Goal: Task Accomplishment & Management: Use online tool/utility

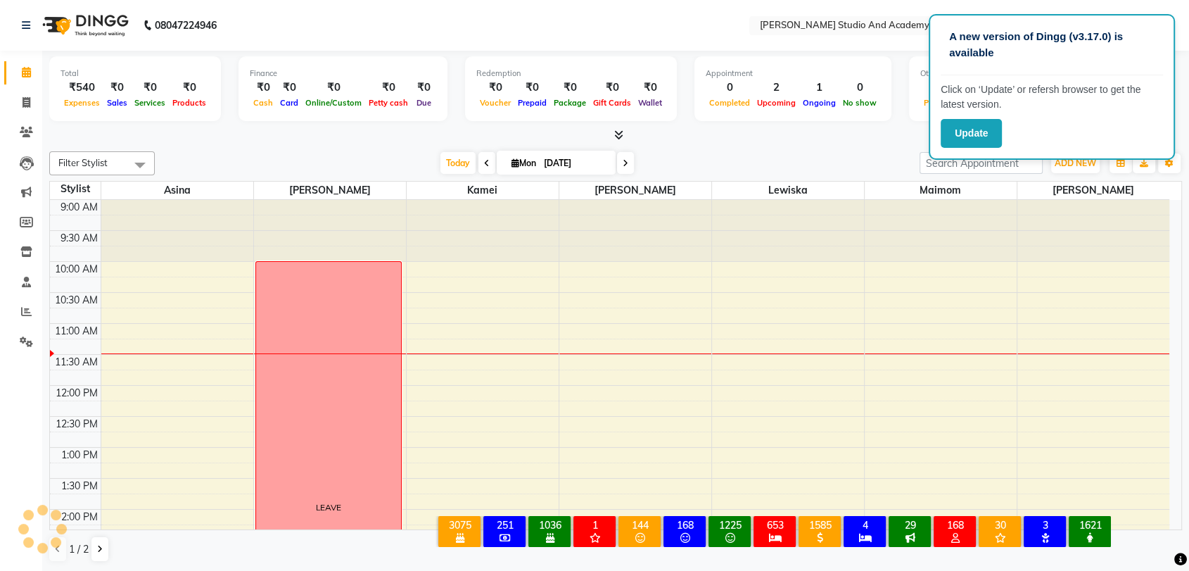
click at [608, 22] on nav "08047224946 Select Location × Robert Naorem Studio And Academy, Uripok WhatsApp…" at bounding box center [594, 25] width 1189 height 51
click at [962, 137] on button "Update" at bounding box center [971, 133] width 61 height 29
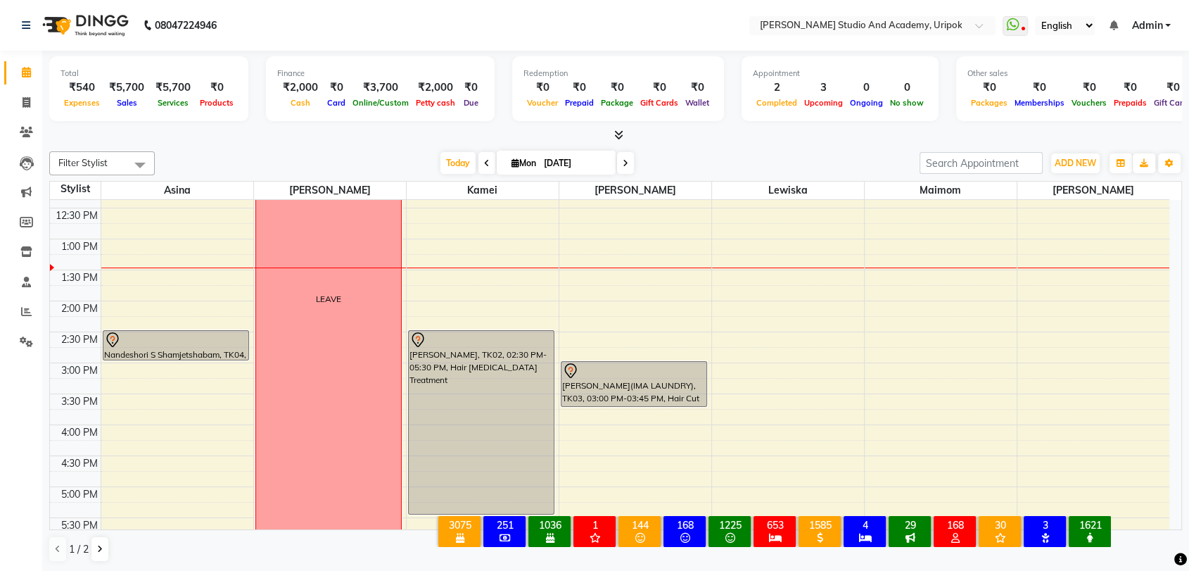
scroll to position [206, 0]
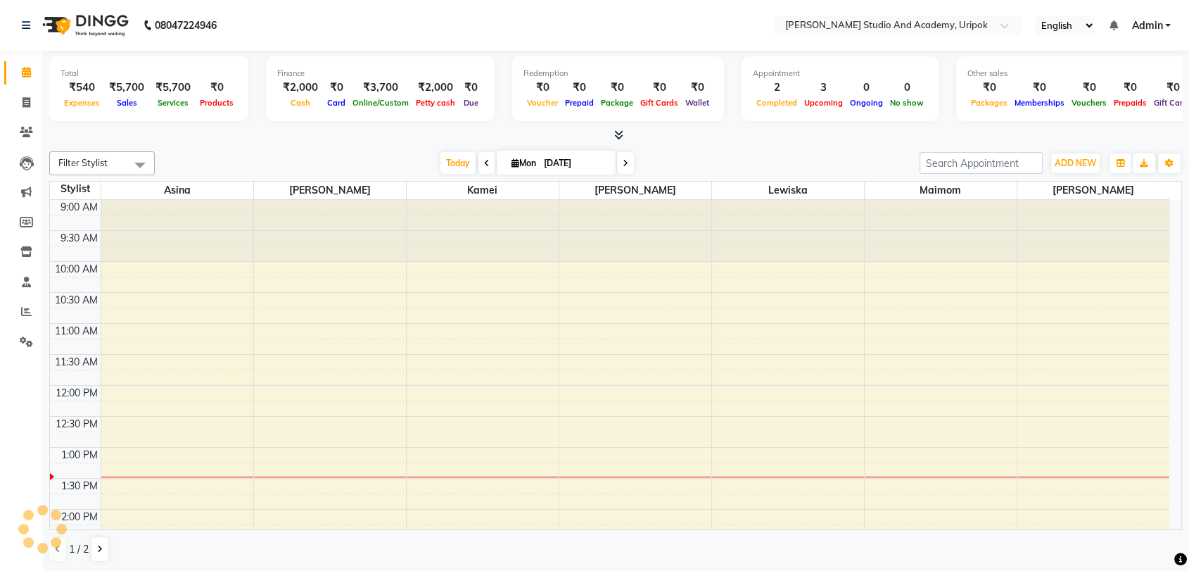
select select "en"
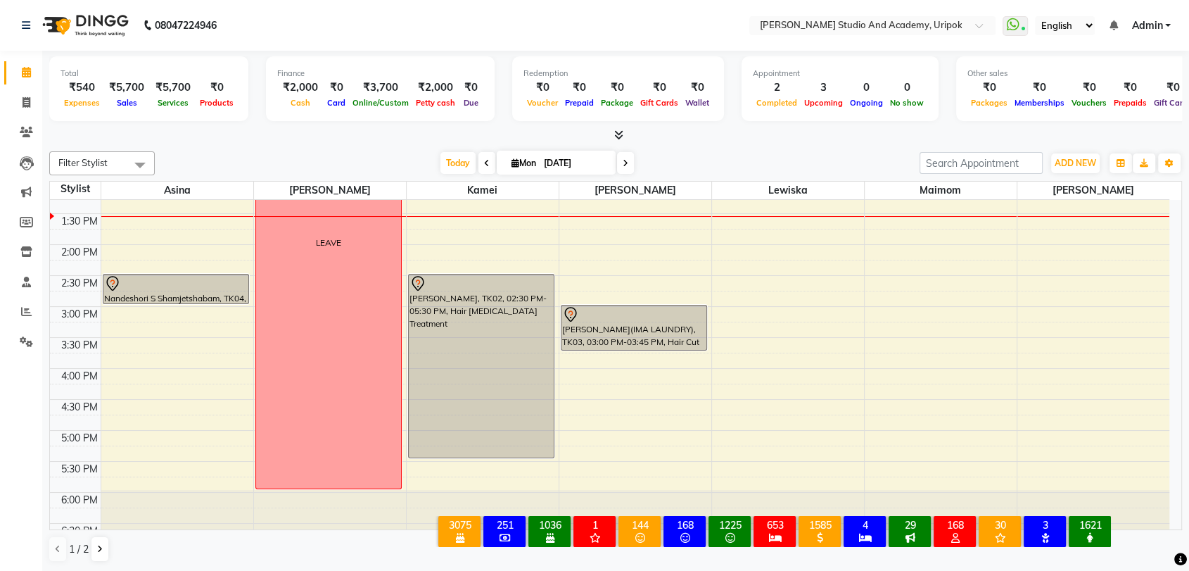
scroll to position [282, 0]
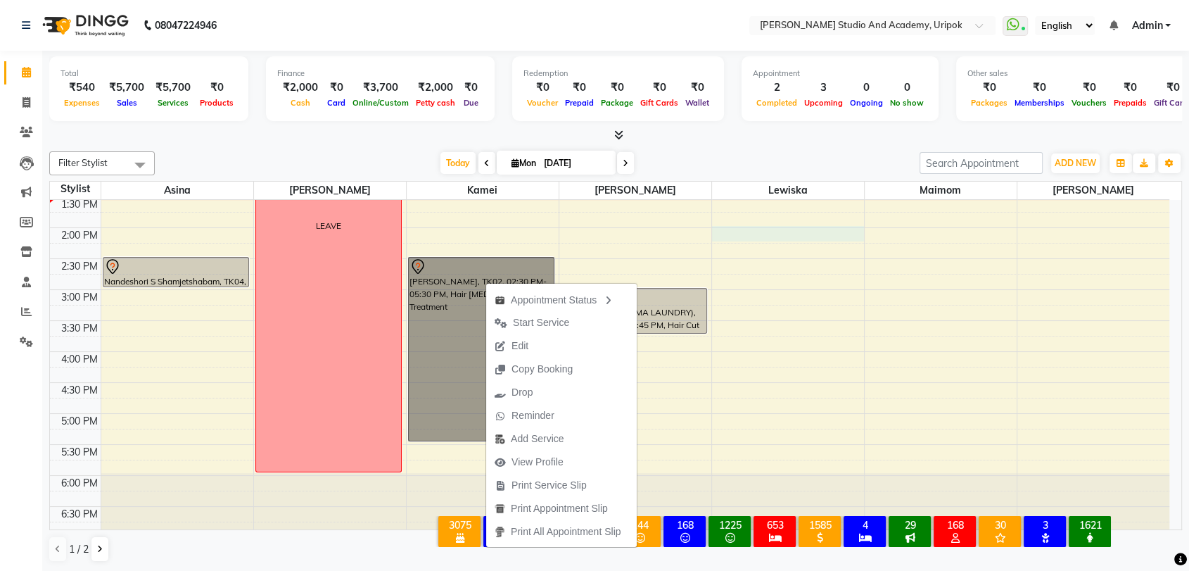
click at [771, 227] on div "9:00 AM 9:30 AM 10:00 AM 10:30 AM 11:00 AM 11:30 AM 12:00 PM 12:30 PM 1:00 PM 1…" at bounding box center [610, 227] width 1120 height 619
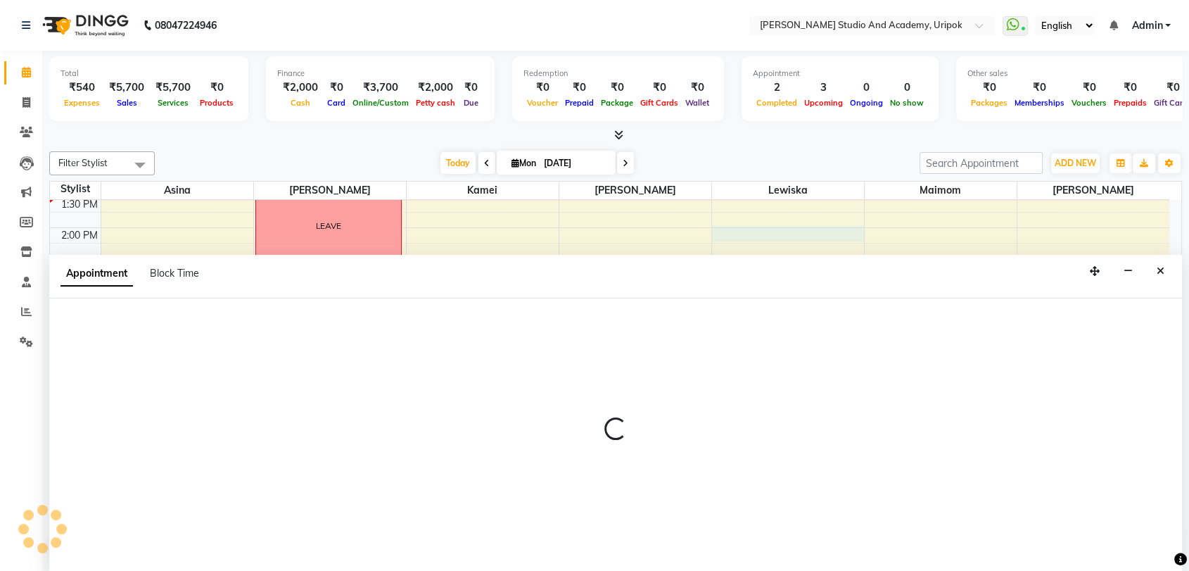
scroll to position [1, 0]
select select "76851"
select select "840"
select select "tentative"
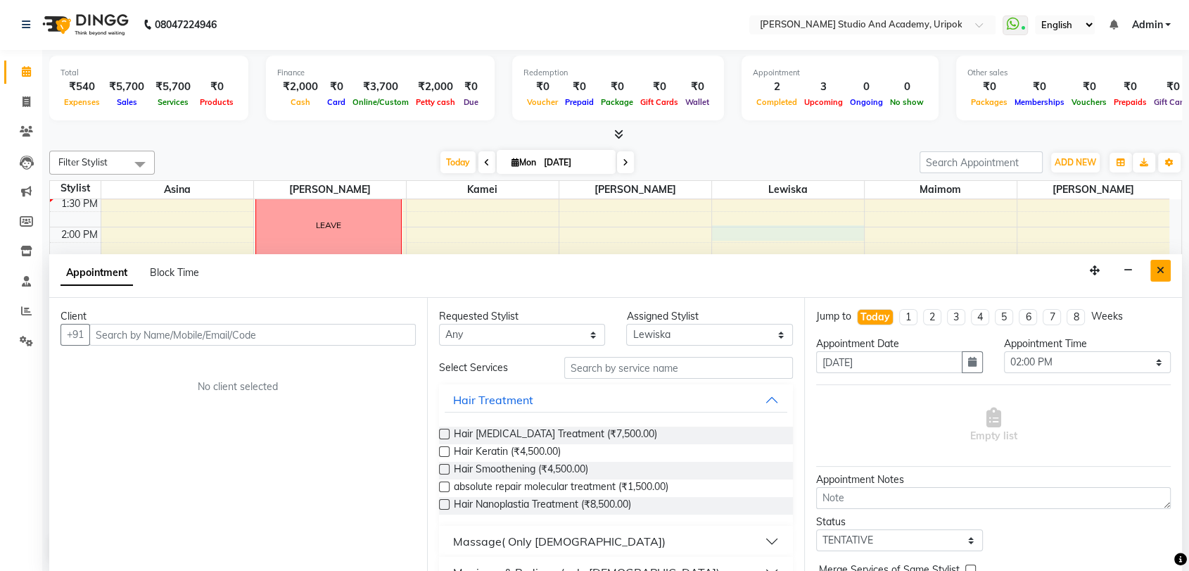
click at [1160, 266] on icon "Close" at bounding box center [1161, 270] width 8 height 10
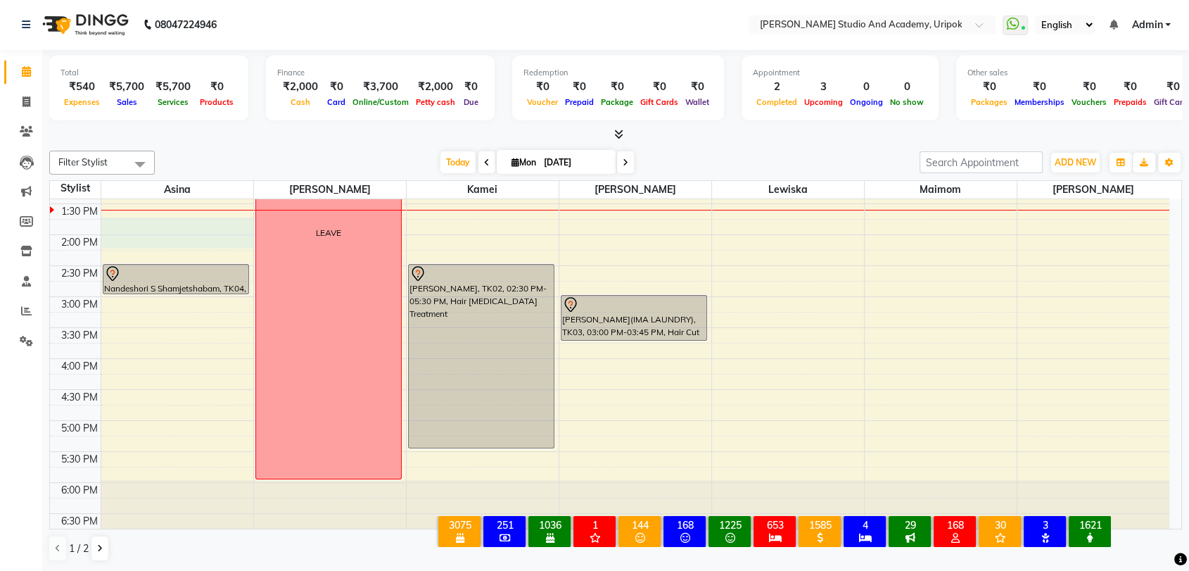
scroll to position [273, 0]
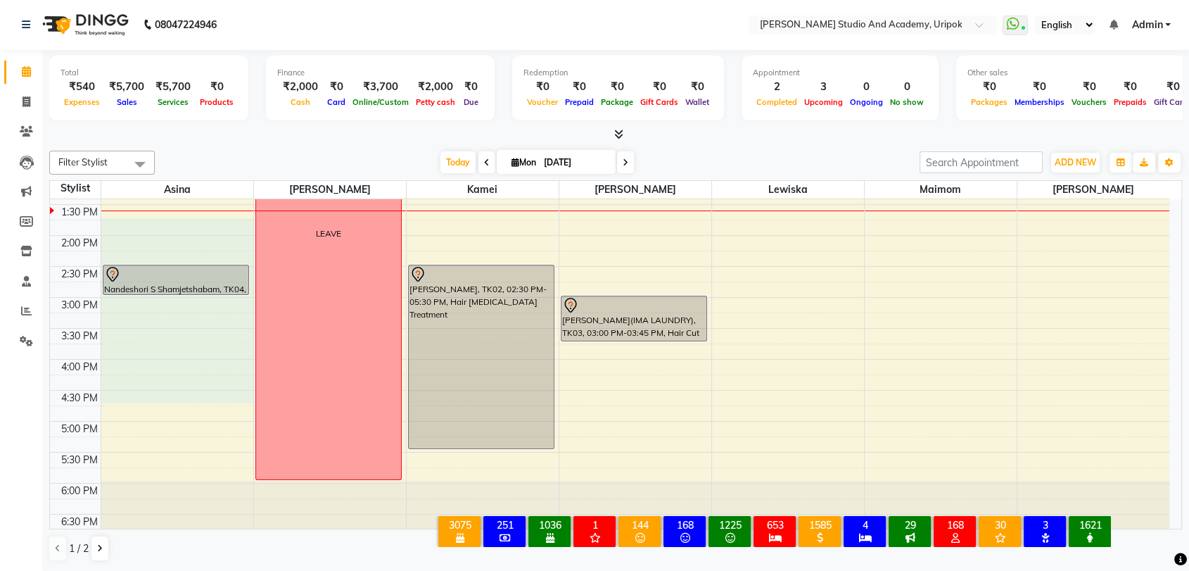
drag, startPoint x: 152, startPoint y: 217, endPoint x: 902, endPoint y: 396, distance: 770.6
click at [902, 396] on tbody "9:00 AM 9:30 AM 10:00 AM 10:30 AM 11:00 AM 11:30 AM 12:00 PM 12:30 PM 1:00 PM 1…" at bounding box center [610, 235] width 1120 height 619
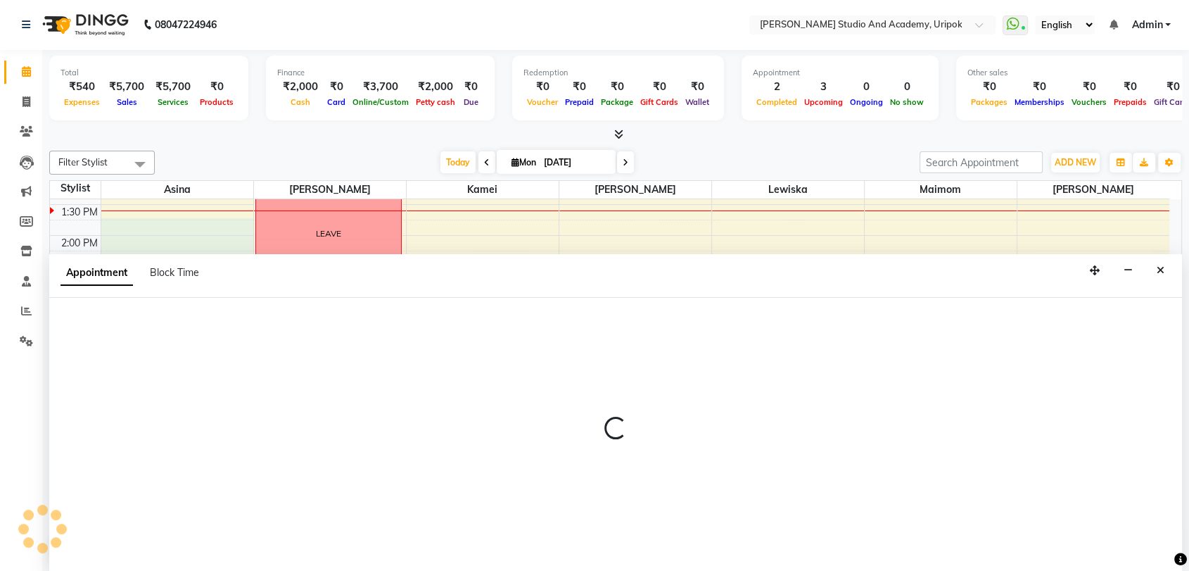
select select "29613"
select select "tentative"
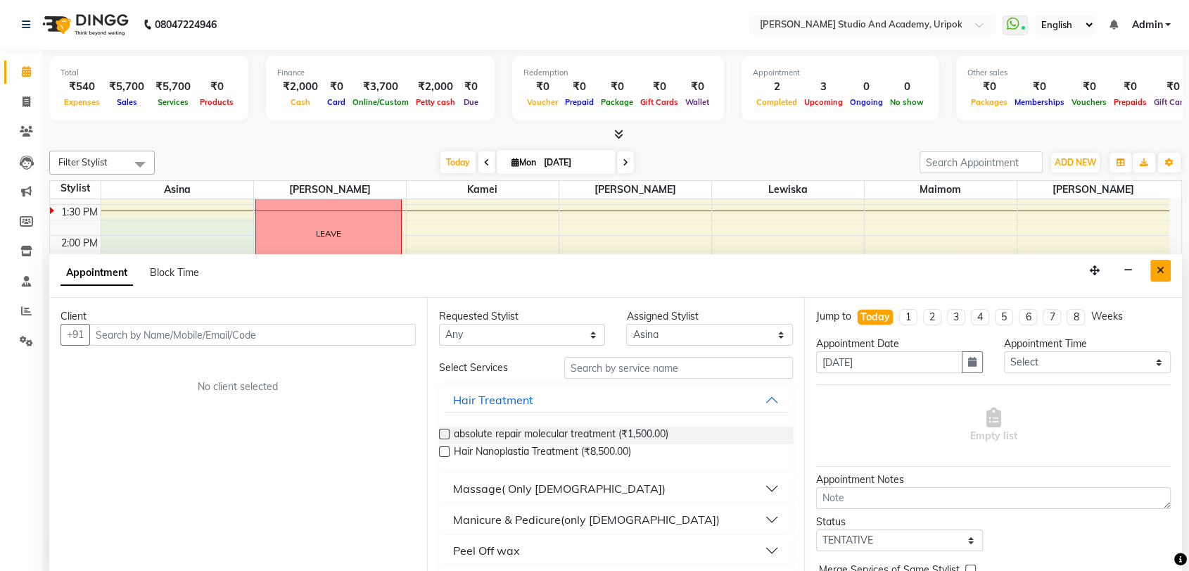
click at [1158, 270] on icon "Close" at bounding box center [1161, 270] width 8 height 10
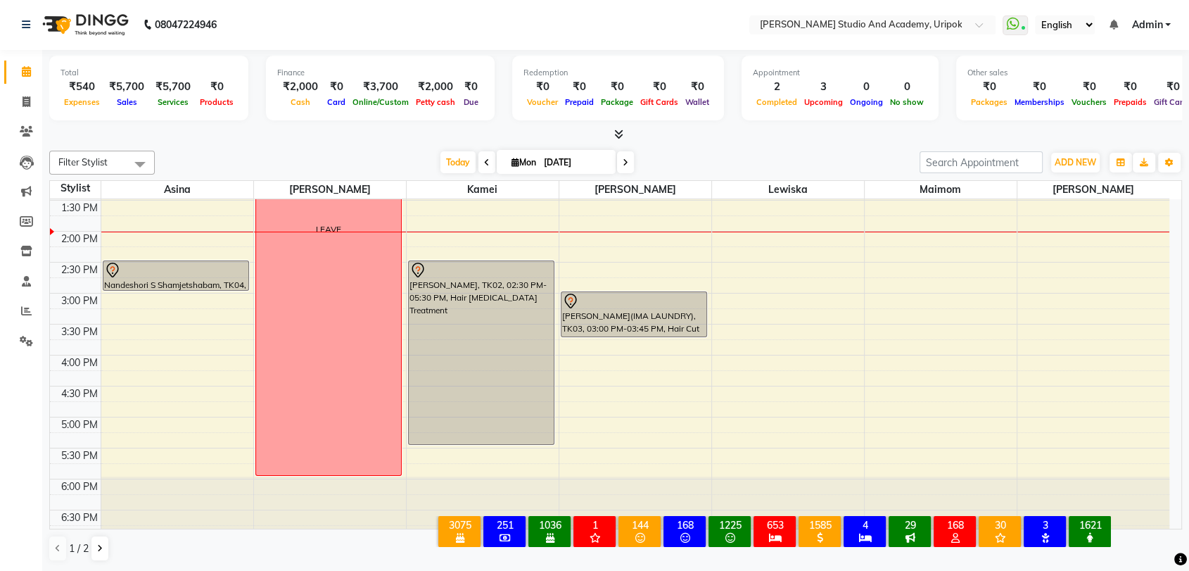
scroll to position [286, 0]
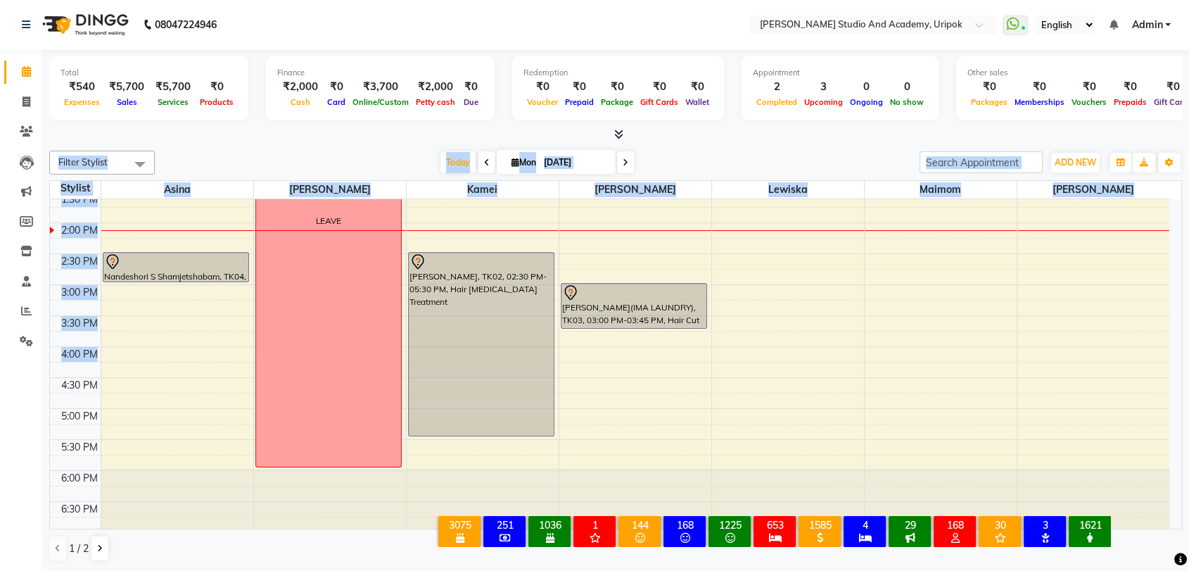
drag, startPoint x: 189, startPoint y: 127, endPoint x: 614, endPoint y: 355, distance: 481.4
click at [614, 359] on div "Total ₹540 Expenses ₹5,700 Sales ₹5,700 Services ₹0 Products Finance ₹2,000 Cas…" at bounding box center [615, 310] width 1147 height 521
click at [730, 364] on div "9:00 AM 9:30 AM 10:00 AM 10:30 AM 11:00 AM 11:30 AM 12:00 PM 12:30 PM 1:00 PM 1…" at bounding box center [610, 222] width 1120 height 619
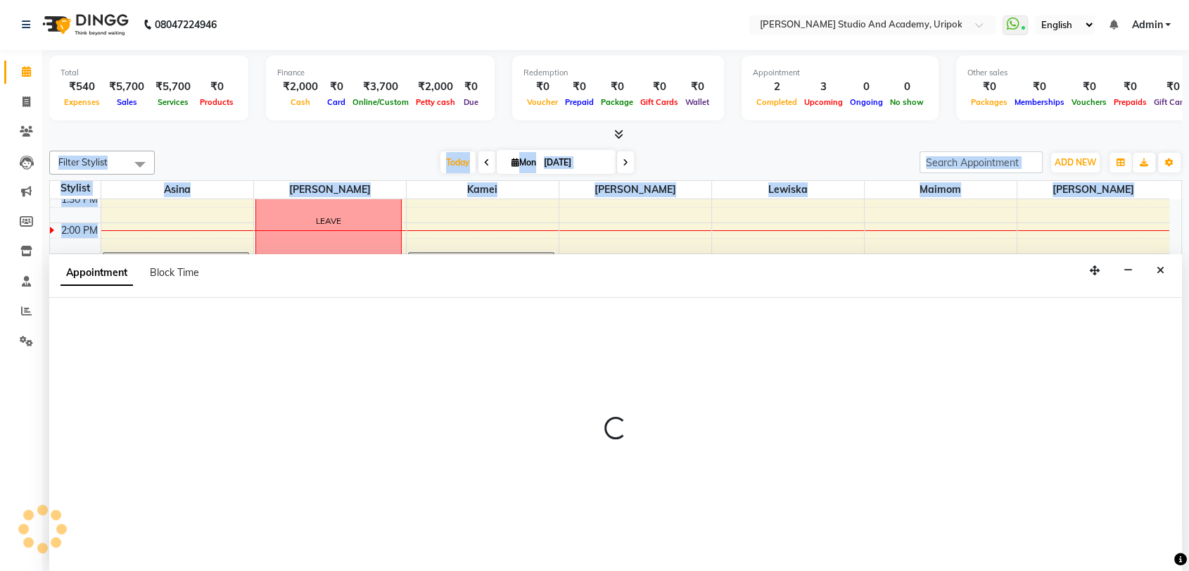
select select "76851"
select select "tentative"
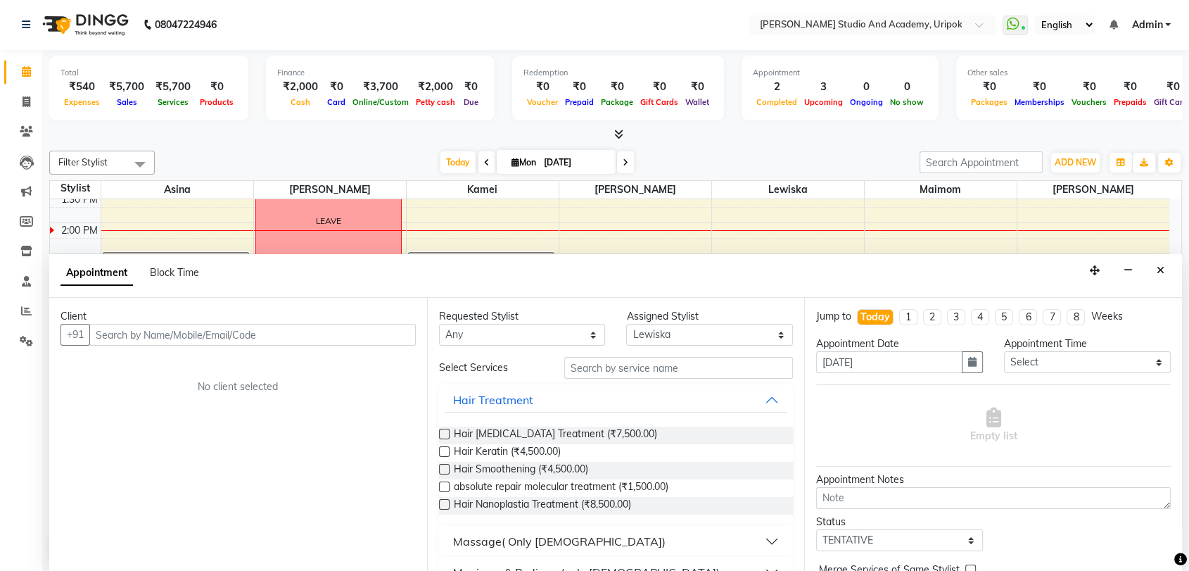
click at [103, 30] on img at bounding box center [84, 24] width 96 height 39
click at [87, 13] on img at bounding box center [84, 24] width 96 height 39
click at [66, 24] on img at bounding box center [84, 24] width 96 height 39
click at [1165, 264] on button "Close" at bounding box center [1161, 271] width 20 height 22
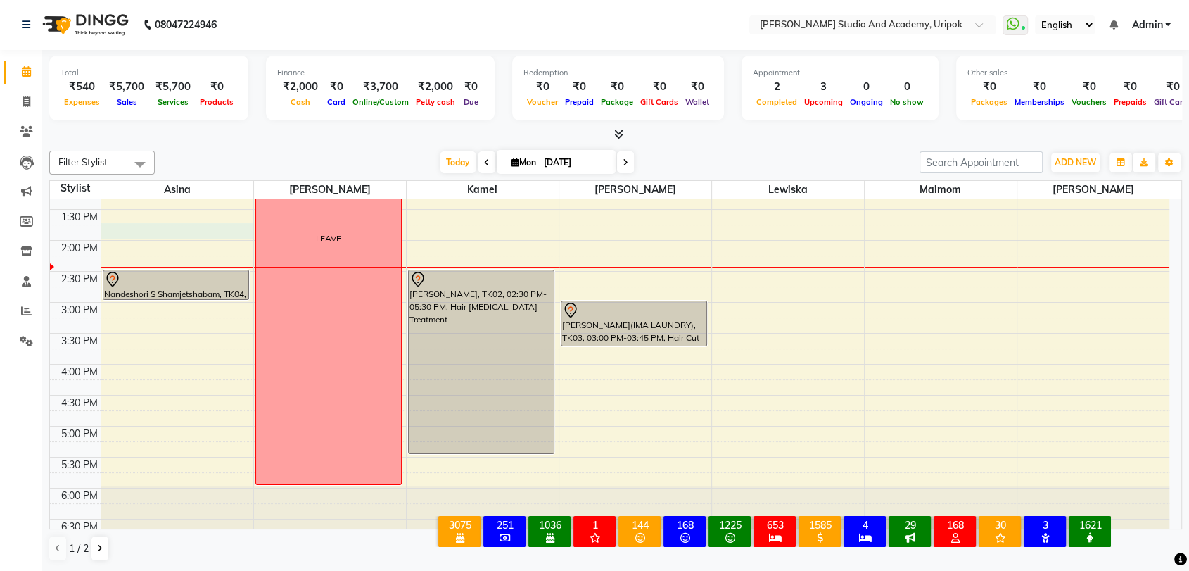
click at [186, 221] on div "9:00 AM 9:30 AM 10:00 AM 10:30 AM 11:00 AM 11:30 AM 12:00 PM 12:30 PM 1:00 PM 1…" at bounding box center [610, 240] width 1120 height 619
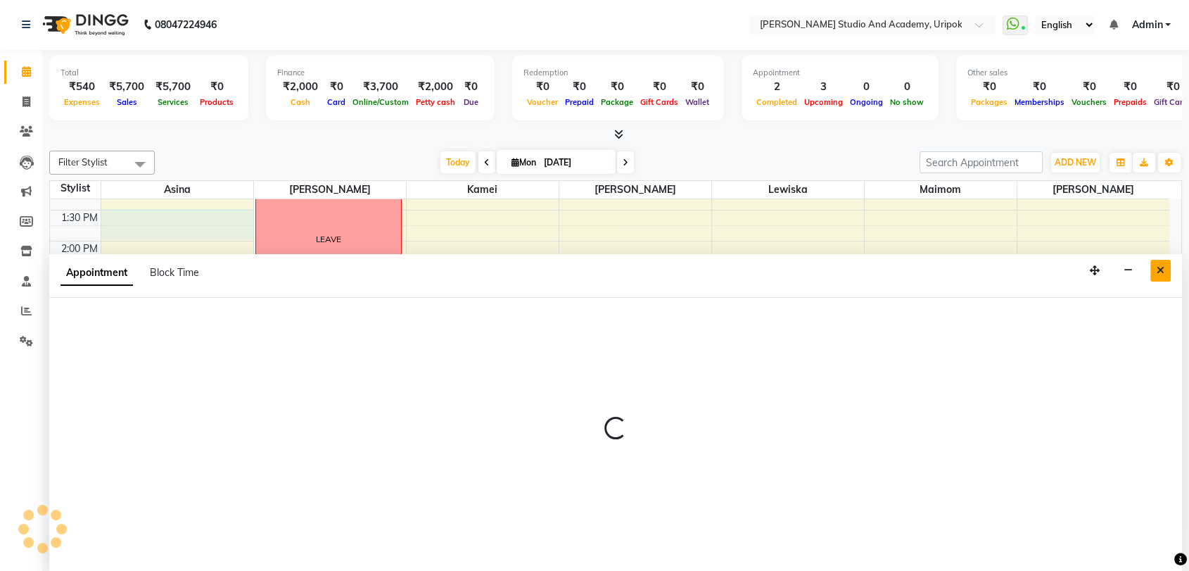
click at [1170, 270] on button "Close" at bounding box center [1161, 271] width 20 height 22
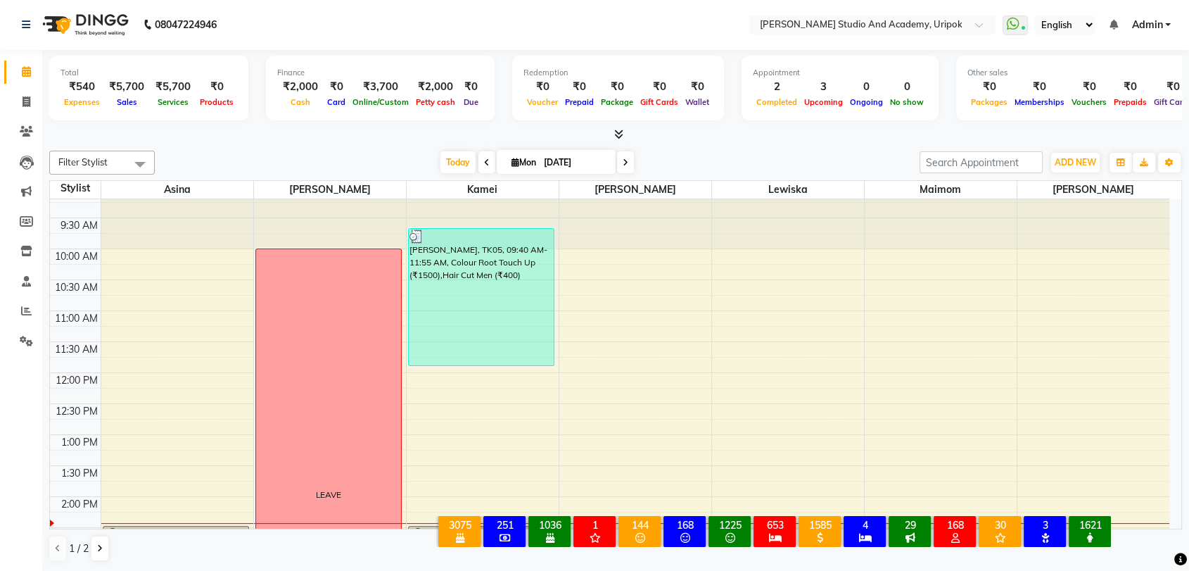
scroll to position [0, 0]
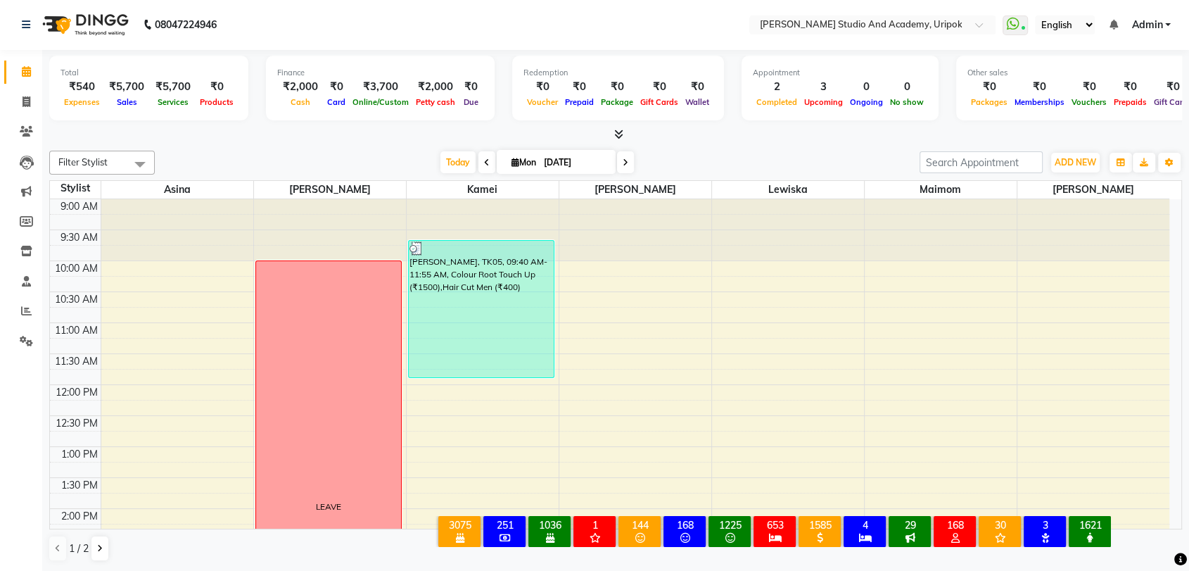
drag, startPoint x: 163, startPoint y: 222, endPoint x: 217, endPoint y: 244, distance: 58.4
click at [217, 244] on div at bounding box center [177, 229] width 152 height 61
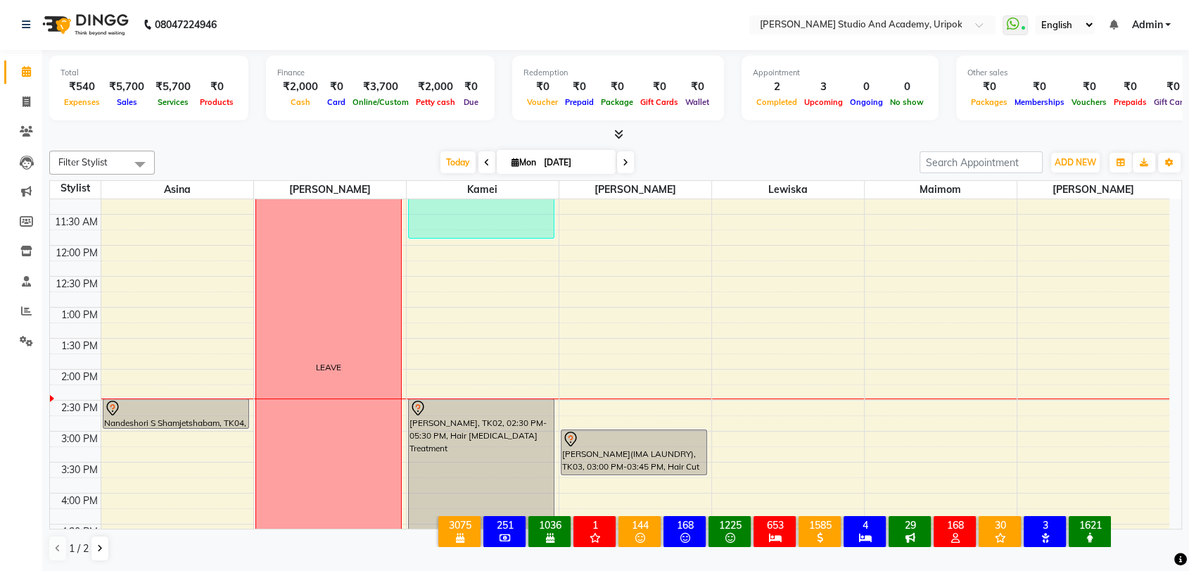
scroll to position [286, 0]
